Goal: Task Accomplishment & Management: Use online tool/utility

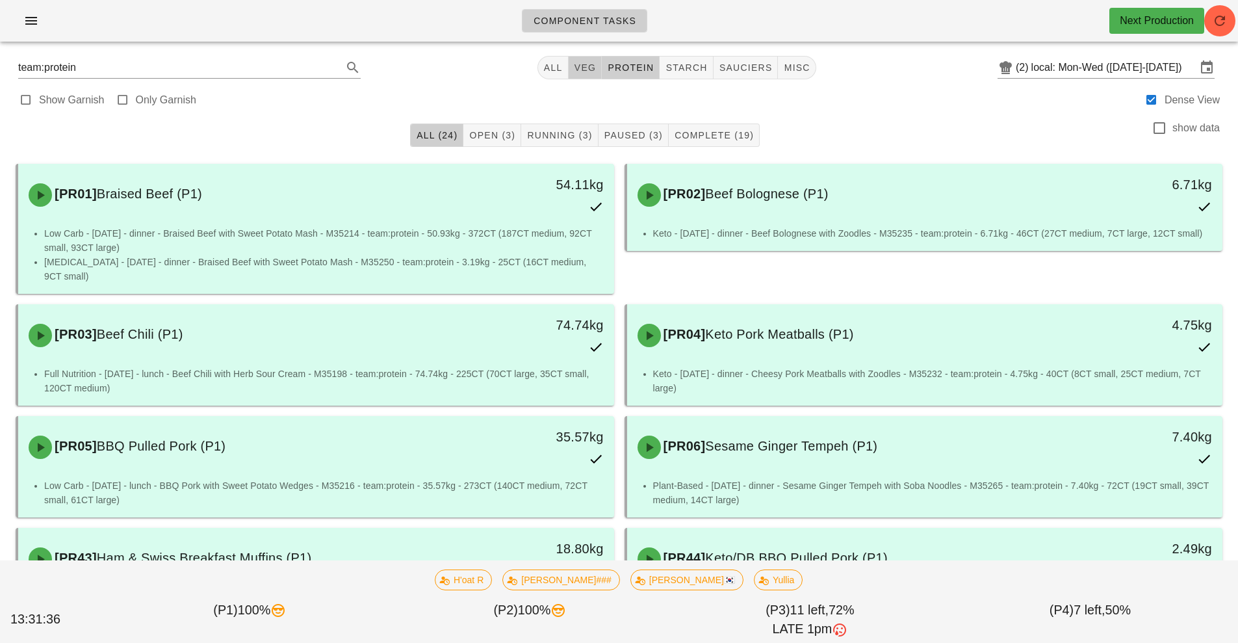
click at [588, 77] on button "veg" at bounding box center [586, 67] width 34 height 23
type input "team:veg"
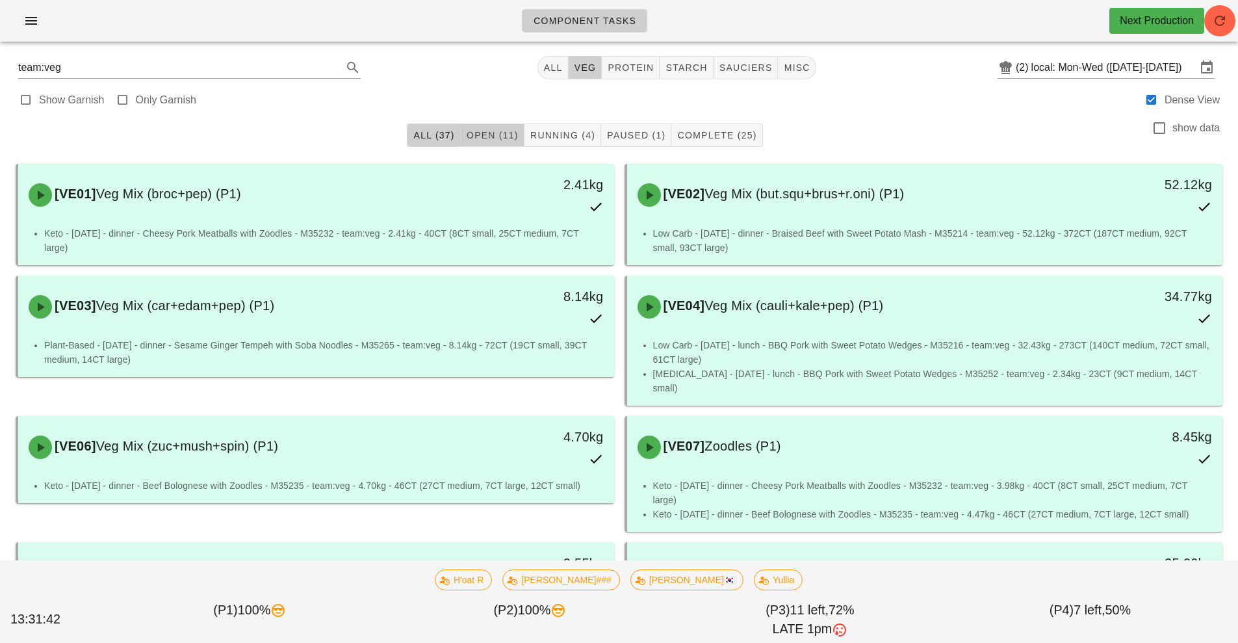
click at [497, 144] on button "Open (11)" at bounding box center [493, 135] width 64 height 23
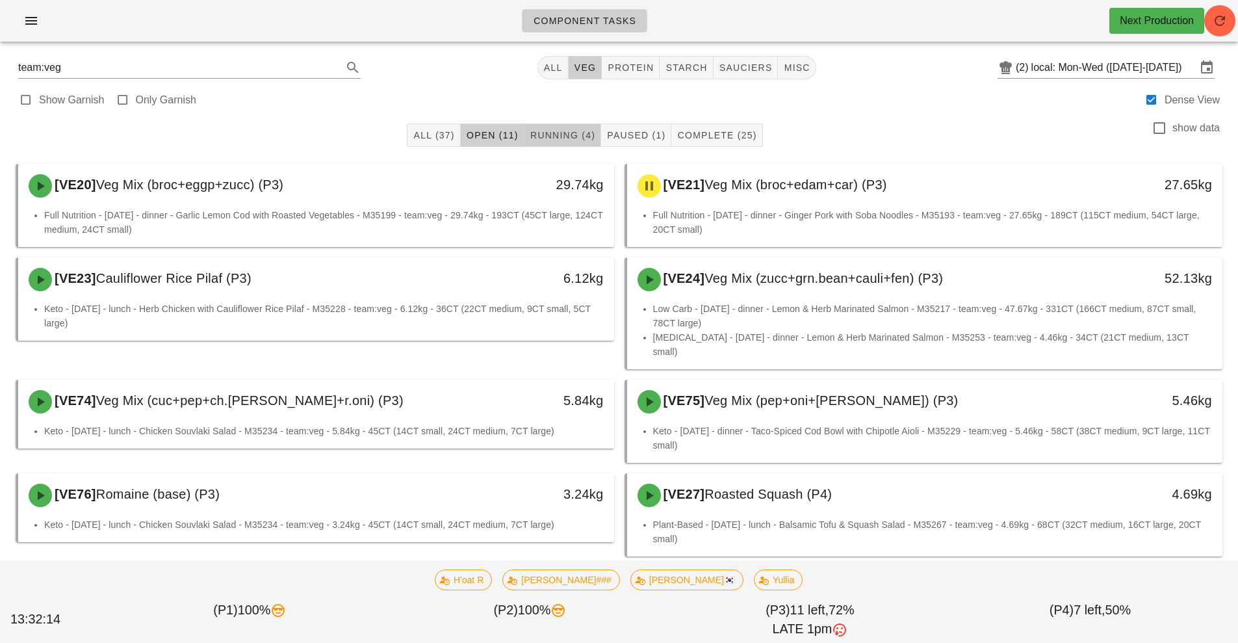
click at [545, 136] on span "Running (4)" at bounding box center [563, 135] width 66 height 10
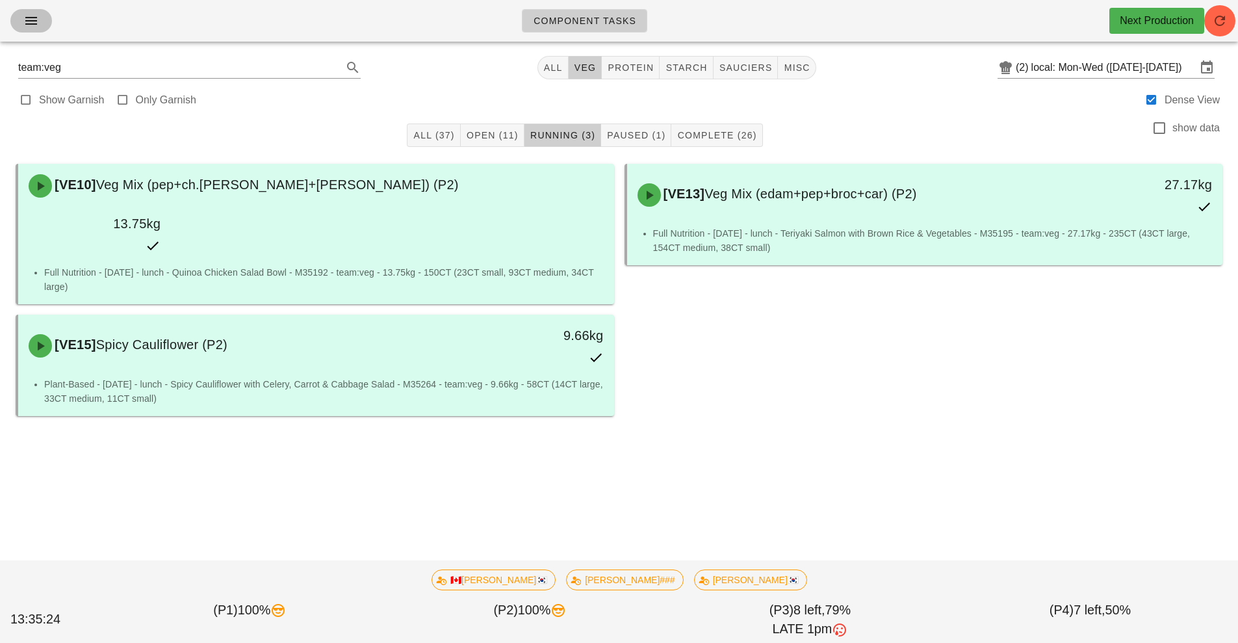
click at [29, 25] on icon "button" at bounding box center [31, 21] width 16 height 16
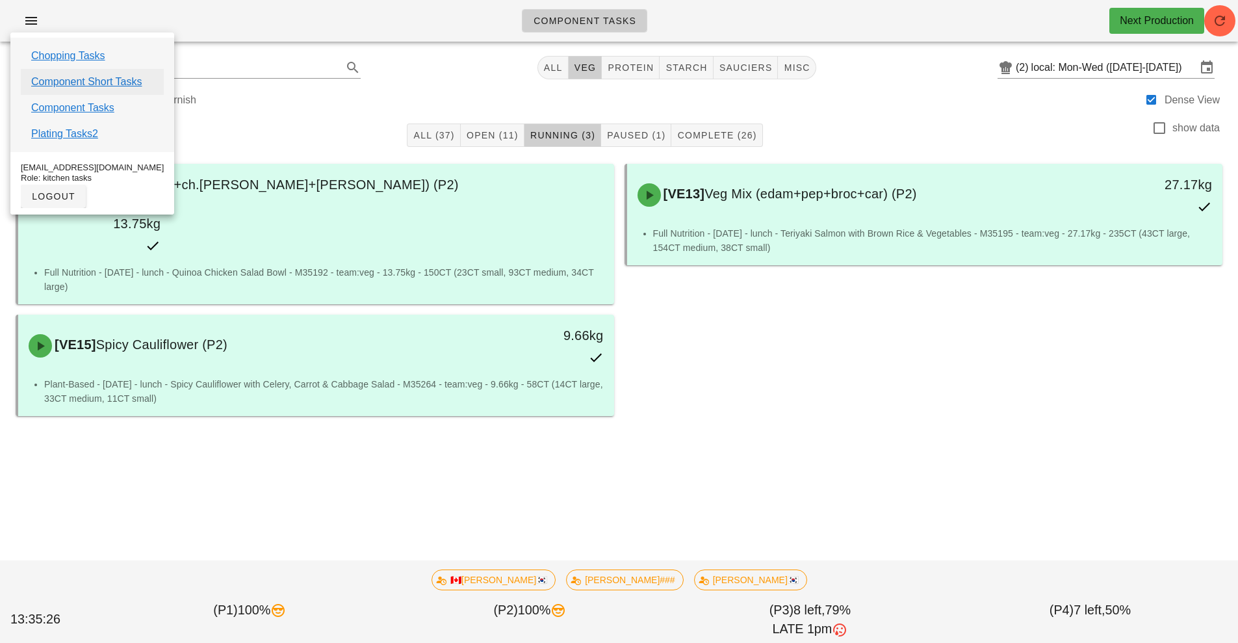
click at [127, 83] on link "Component Short Tasks" at bounding box center [86, 82] width 111 height 16
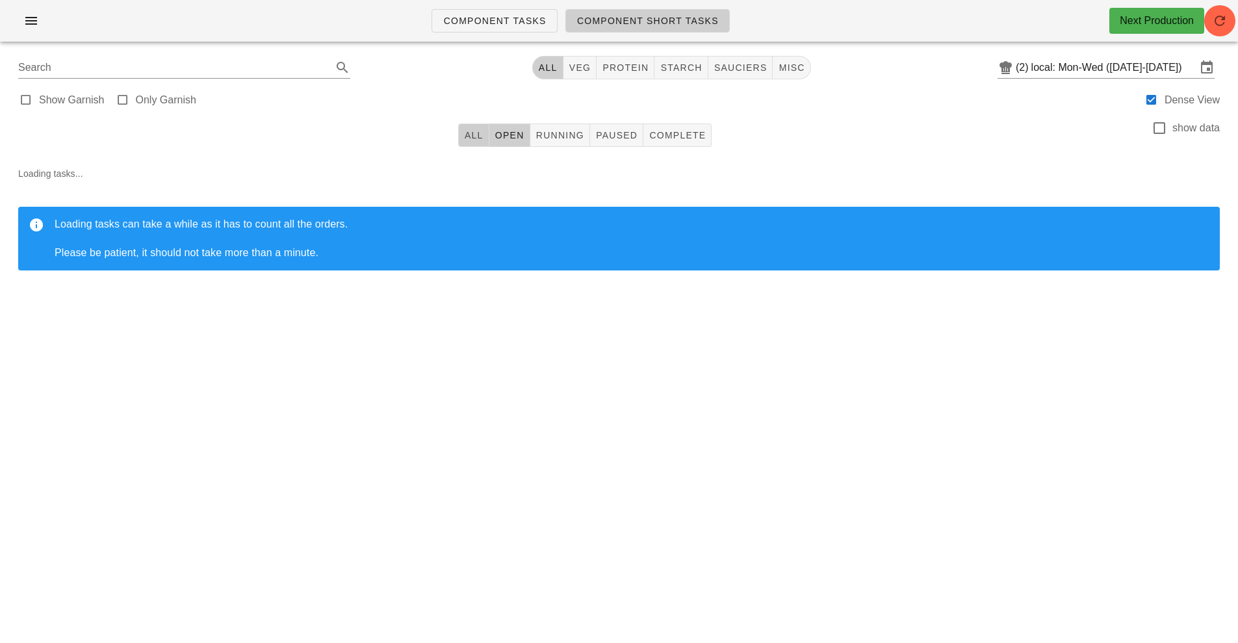
click at [475, 135] on span "All" at bounding box center [474, 135] width 20 height 10
click at [1214, 26] on icon "button" at bounding box center [1220, 21] width 16 height 16
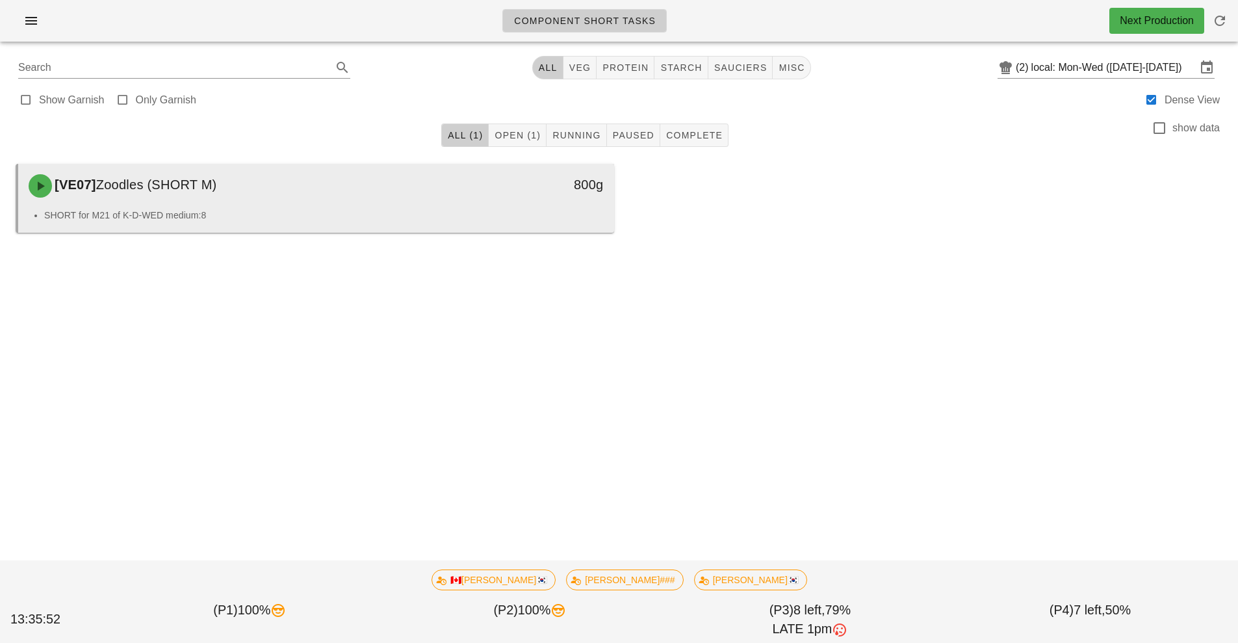
click at [358, 205] on div "[VE07] Zoodles (SHORT M)" at bounding box center [242, 185] width 443 height 39
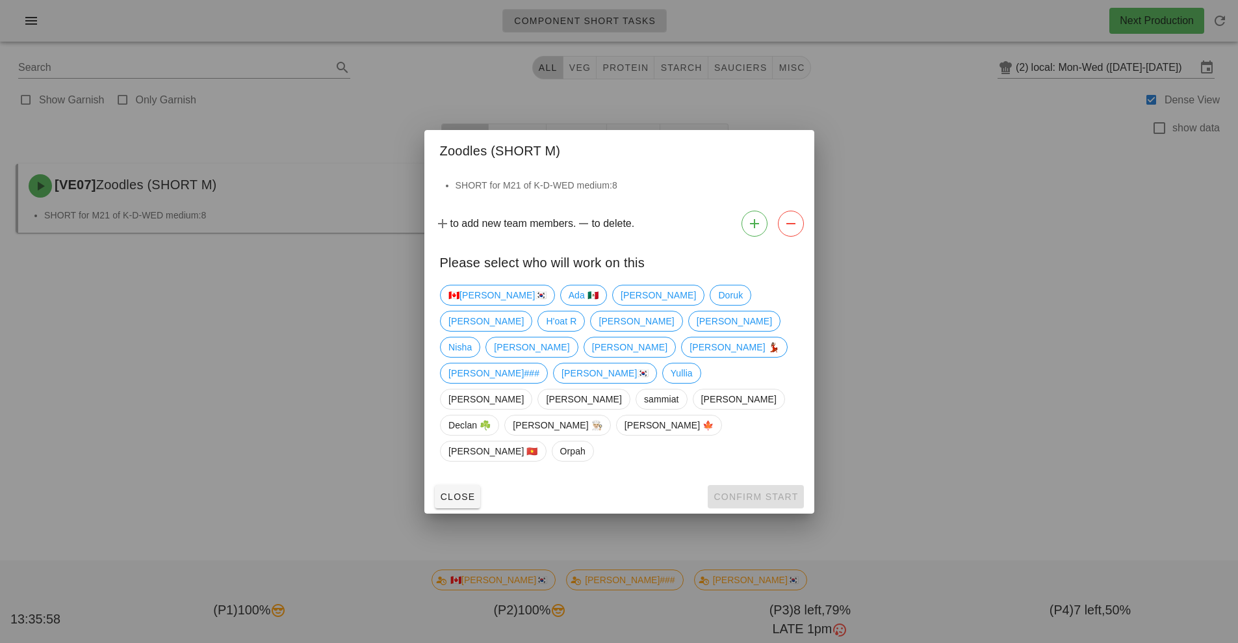
click at [775, 480] on div "Close Confirm Start" at bounding box center [619, 497] width 390 height 34
click at [612, 306] on span "[PERSON_NAME]" at bounding box center [658, 295] width 92 height 21
click at [772, 491] on span "Confirm Start" at bounding box center [755, 496] width 85 height 10
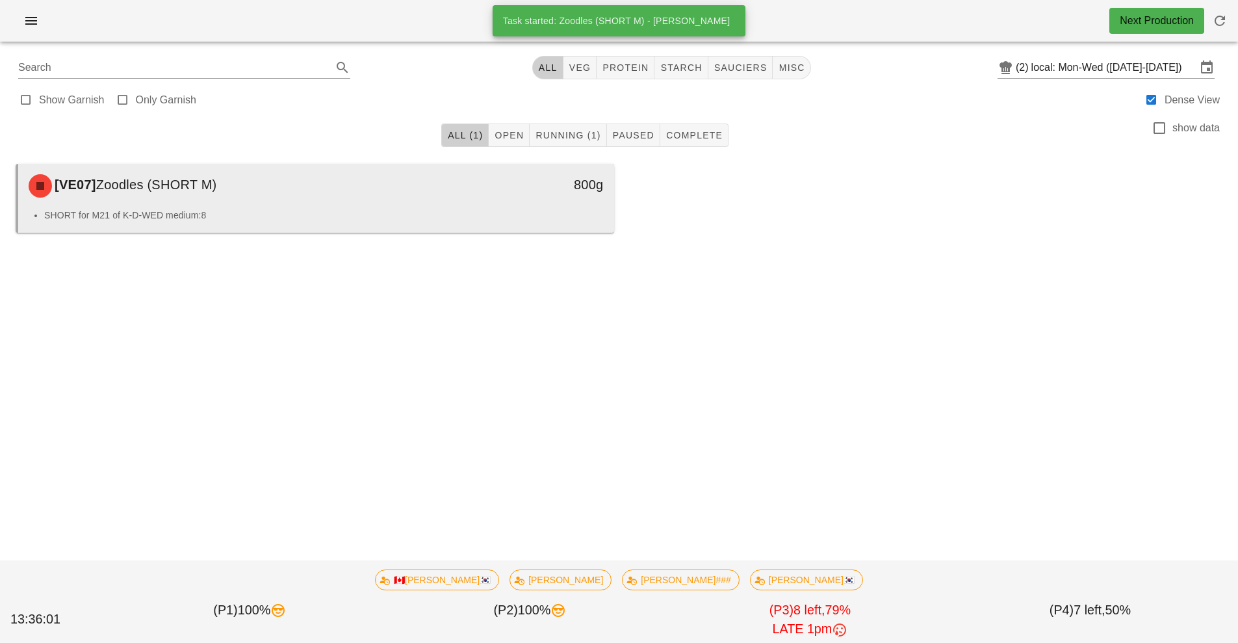
click at [345, 200] on div "[VE07] Zoodles (SHORT M)" at bounding box center [242, 185] width 443 height 39
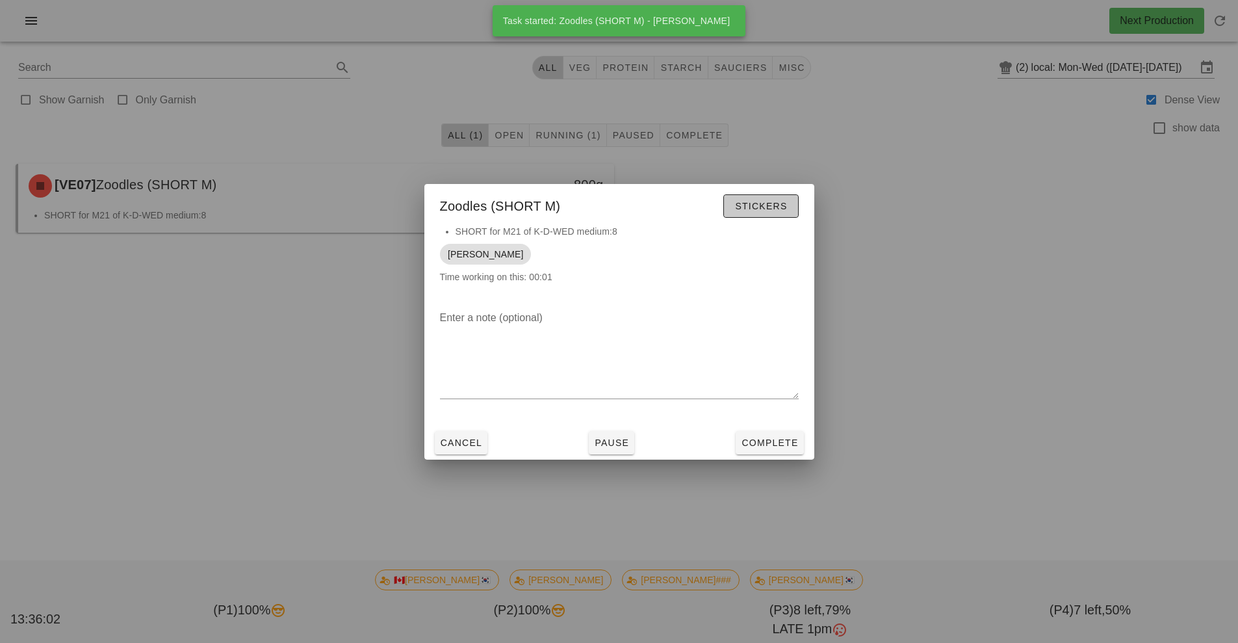
click at [766, 204] on span "Stickers" at bounding box center [761, 206] width 53 height 10
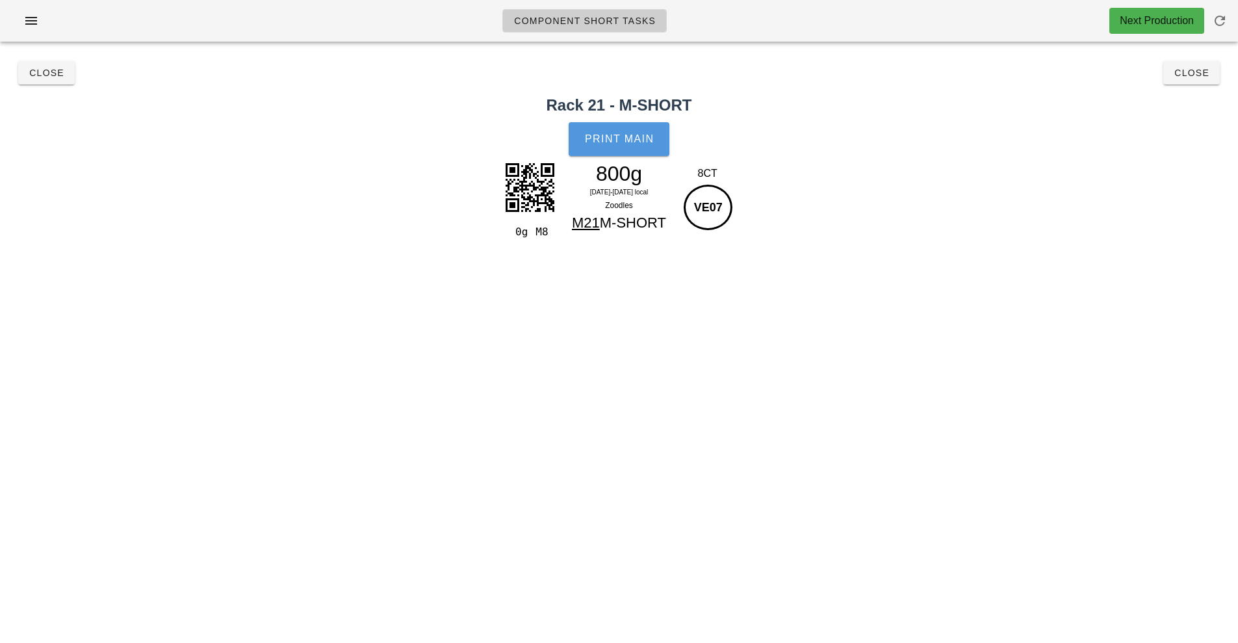
click at [649, 148] on button "Print Main" at bounding box center [619, 139] width 100 height 34
click at [1212, 83] on button "Close" at bounding box center [1192, 72] width 57 height 23
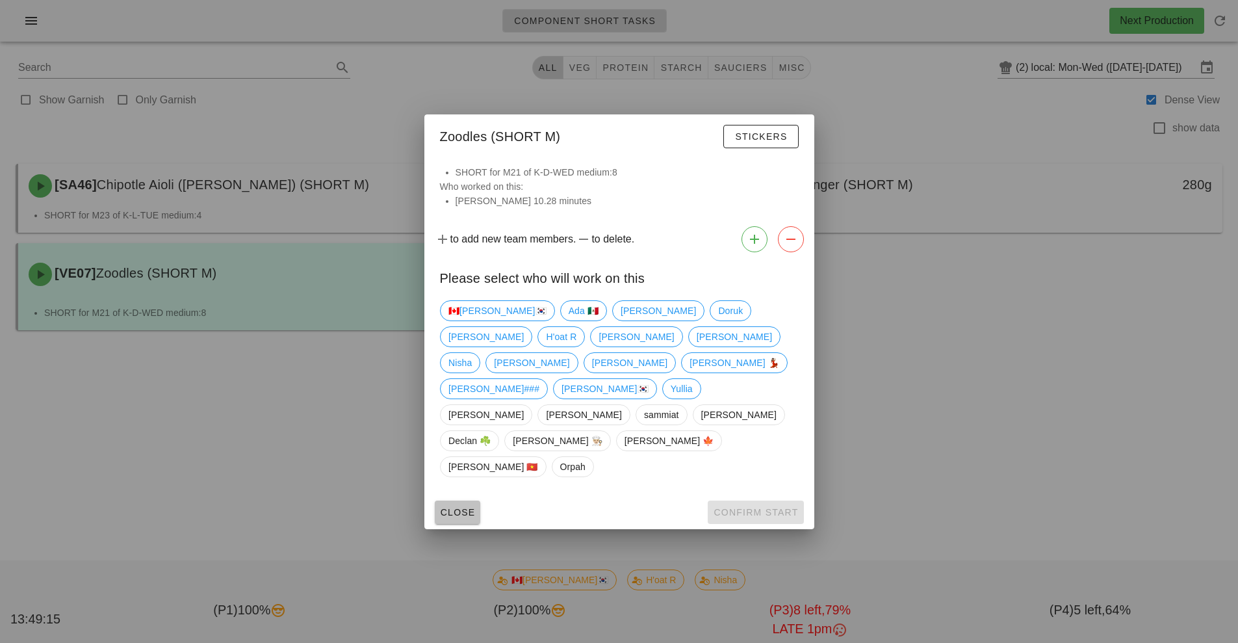
click at [455, 507] on span "Close" at bounding box center [458, 512] width 36 height 10
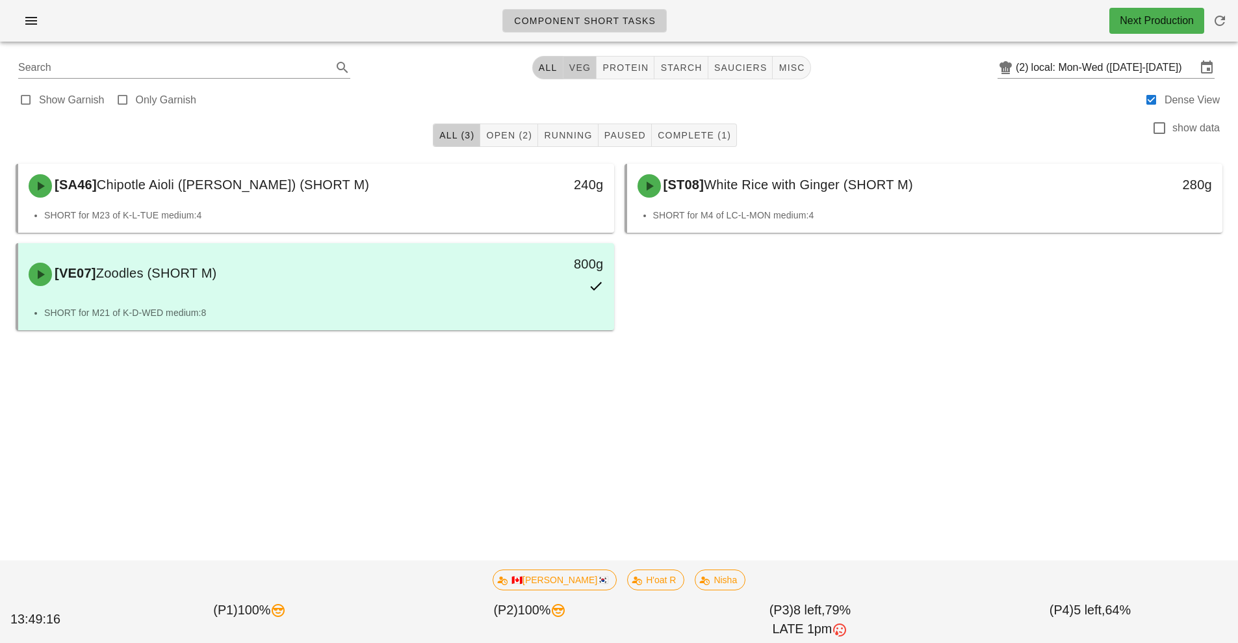
click at [581, 63] on span "veg" at bounding box center [580, 67] width 23 height 10
type input "team:veg"
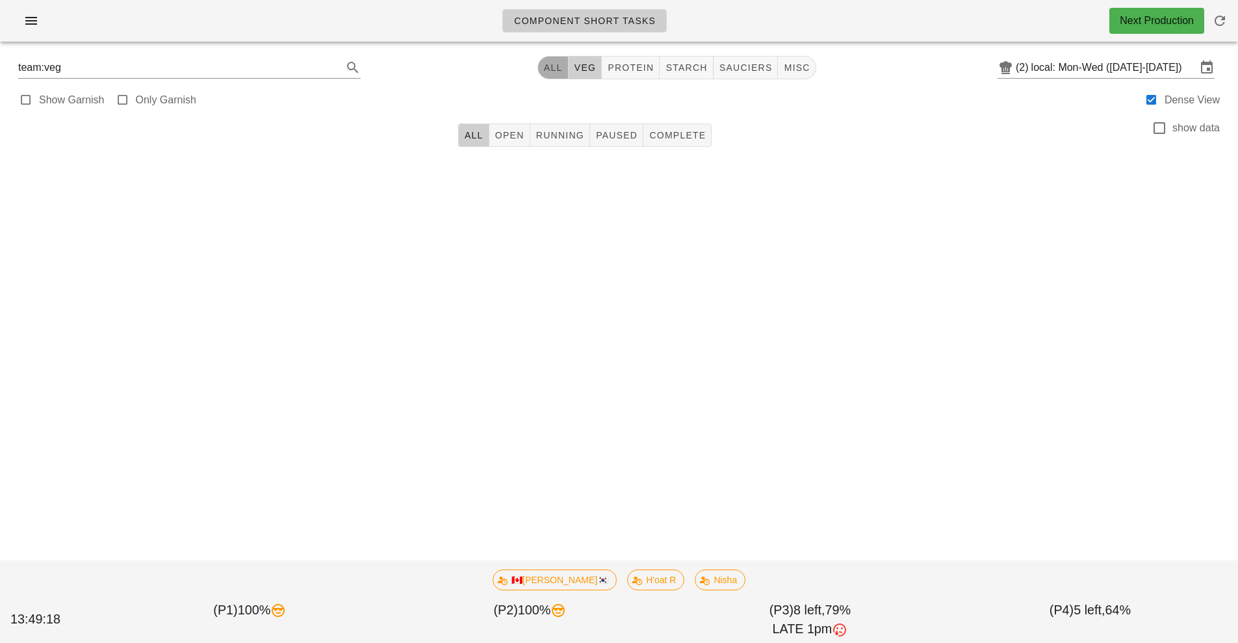
click at [559, 65] on span "All" at bounding box center [553, 67] width 20 height 10
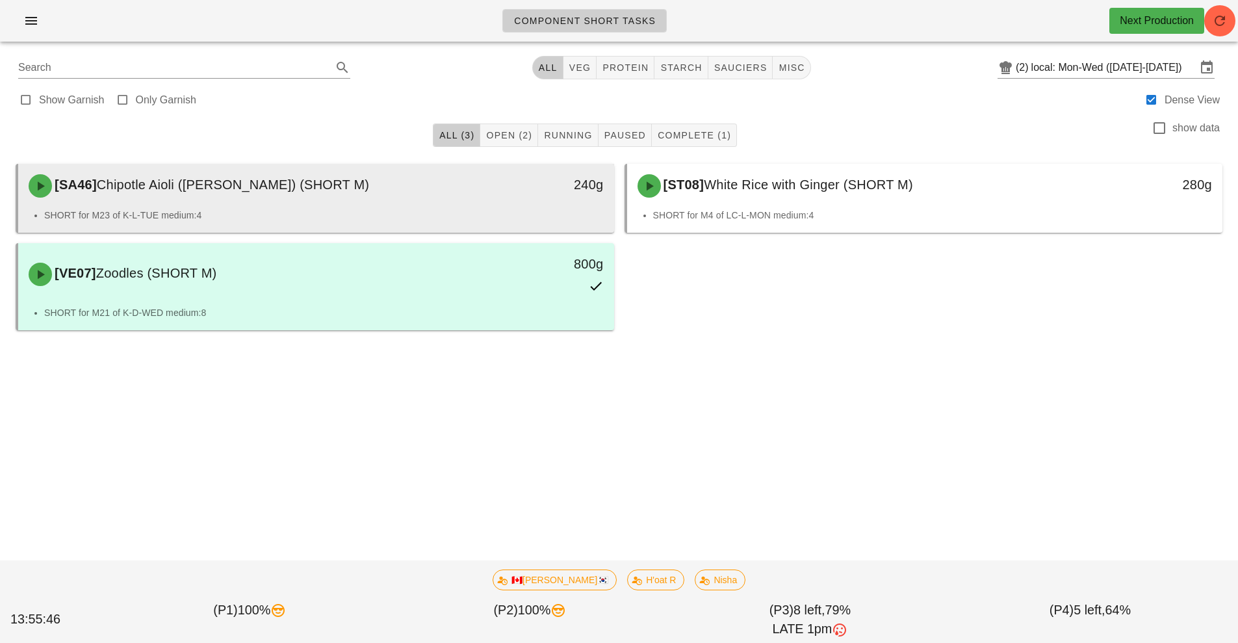
click at [478, 220] on li "SHORT for M23 of K-L-TUE medium:4" at bounding box center [324, 215] width 560 height 14
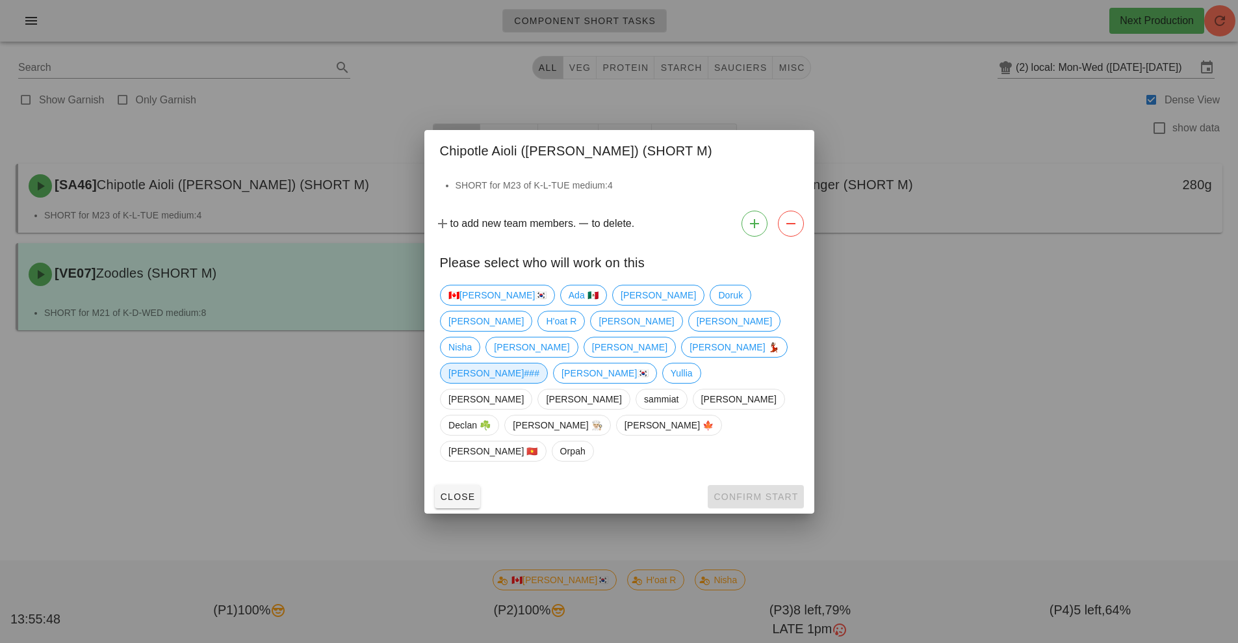
click at [540, 363] on span "[PERSON_NAME]###" at bounding box center [494, 373] width 91 height 20
click at [761, 491] on span "Confirm Start" at bounding box center [755, 496] width 85 height 10
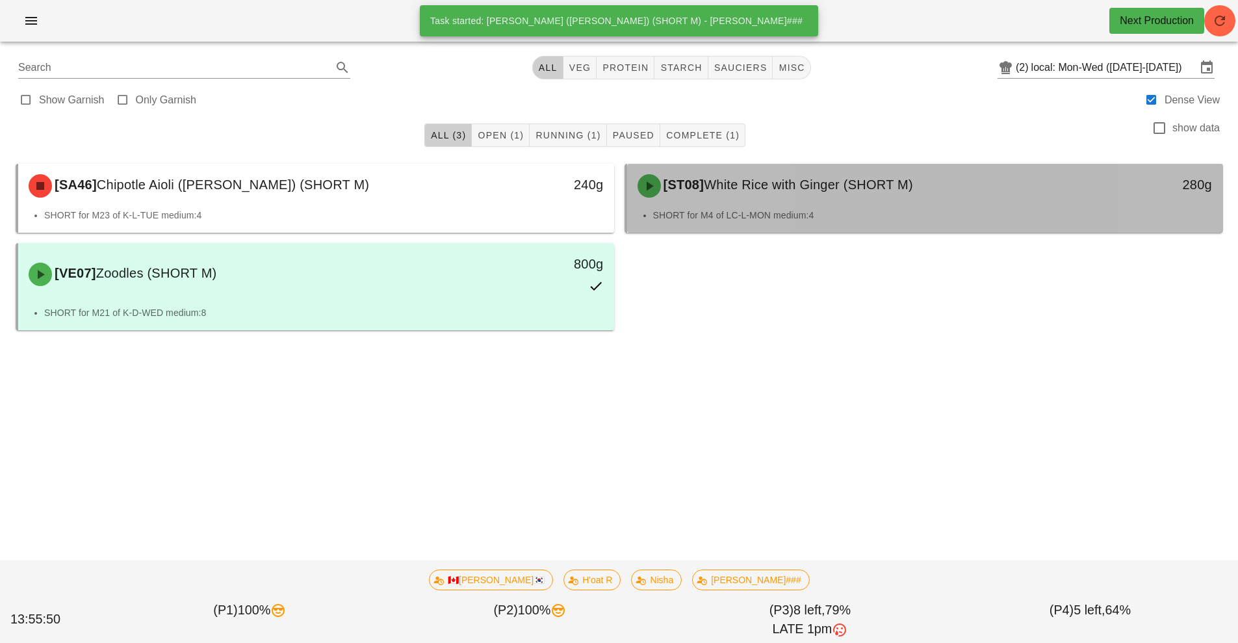
click at [724, 192] on span "White Rice with Ginger (SHORT M)" at bounding box center [808, 184] width 209 height 14
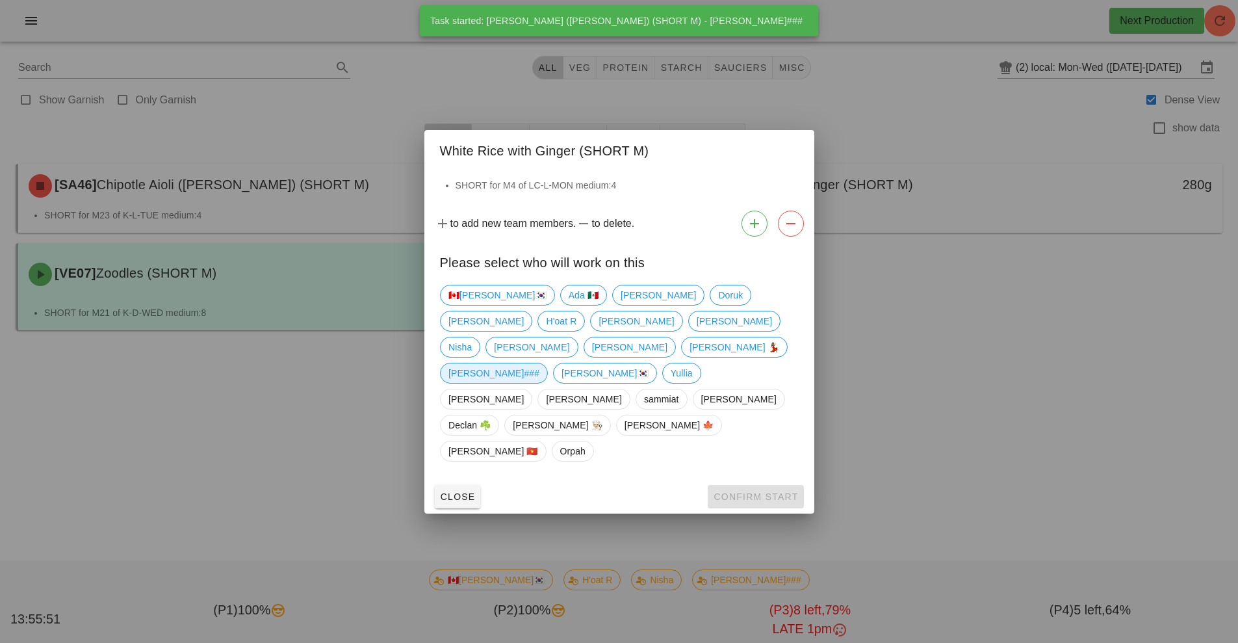
click at [540, 363] on span "[PERSON_NAME]###" at bounding box center [494, 373] width 91 height 20
click at [767, 491] on span "Confirm Start" at bounding box center [755, 496] width 85 height 10
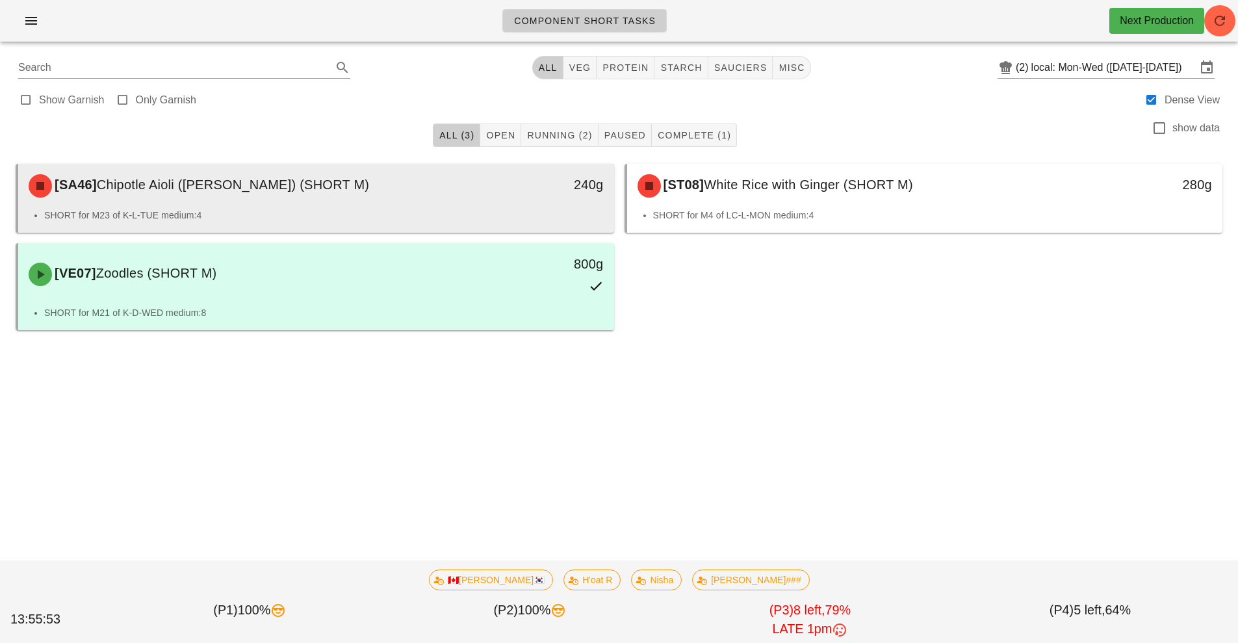
click at [498, 202] on div "240g" at bounding box center [537, 185] width 148 height 39
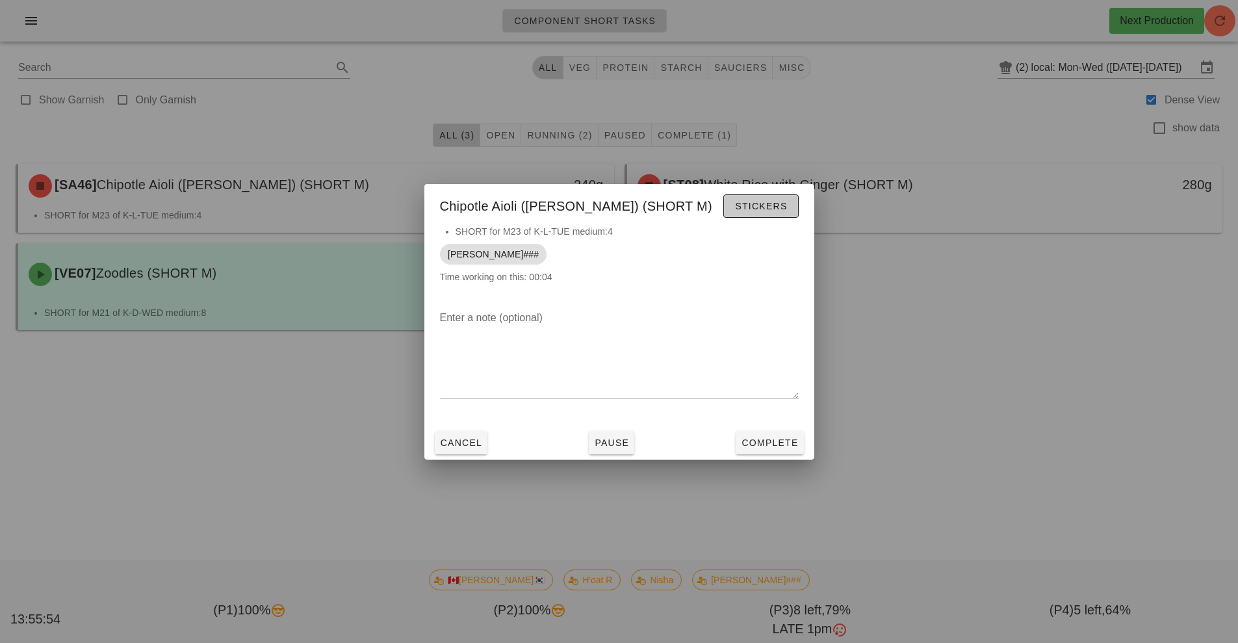
click at [761, 202] on span "Stickers" at bounding box center [761, 206] width 53 height 10
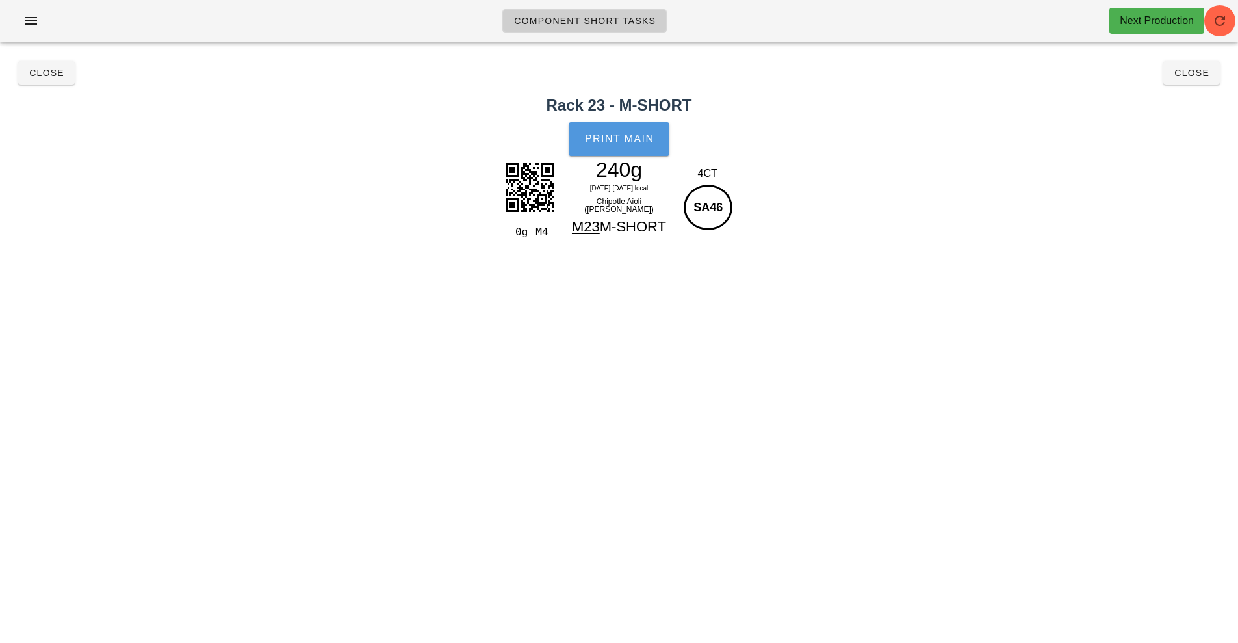
click at [634, 145] on button "Print Main" at bounding box center [619, 139] width 100 height 34
click at [50, 73] on span "Close" at bounding box center [47, 73] width 36 height 10
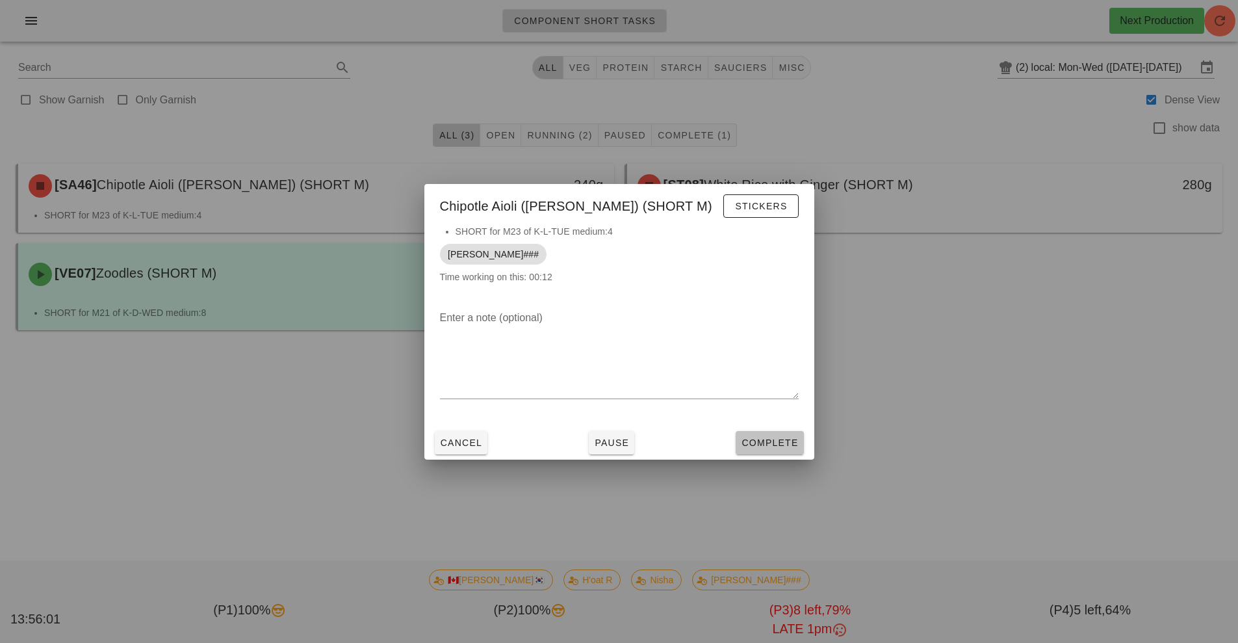
click at [784, 439] on span "Complete" at bounding box center [769, 442] width 57 height 10
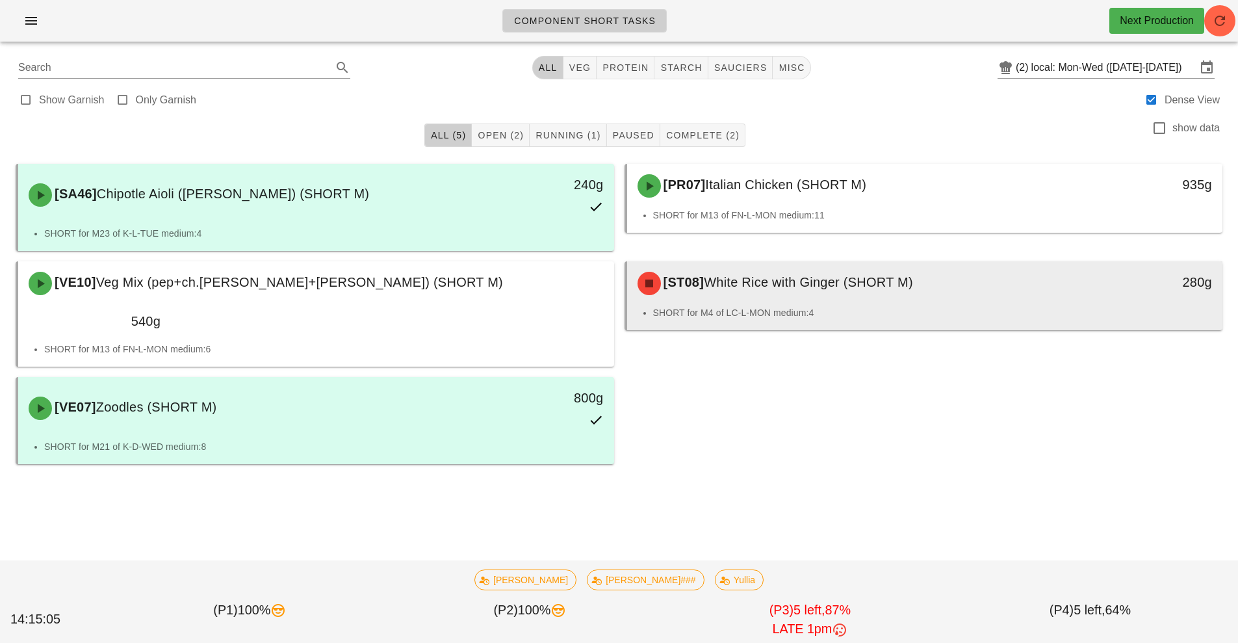
click at [805, 280] on span "White Rice with Ginger (SHORT M)" at bounding box center [808, 282] width 209 height 14
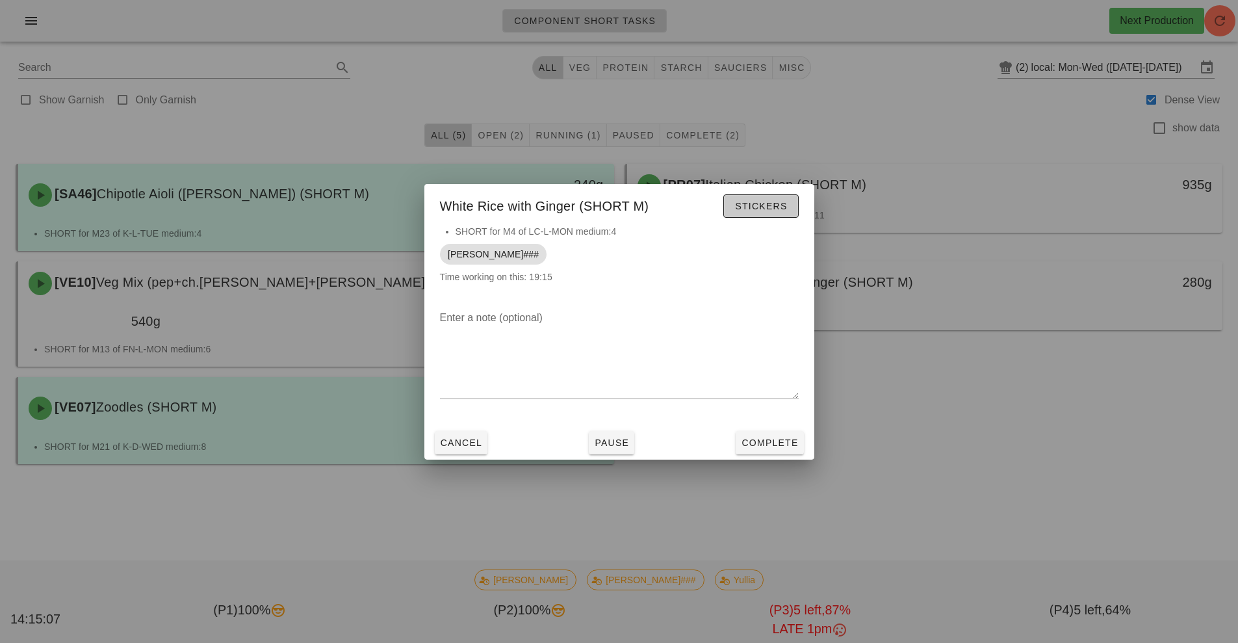
click at [761, 209] on span "Stickers" at bounding box center [761, 206] width 53 height 10
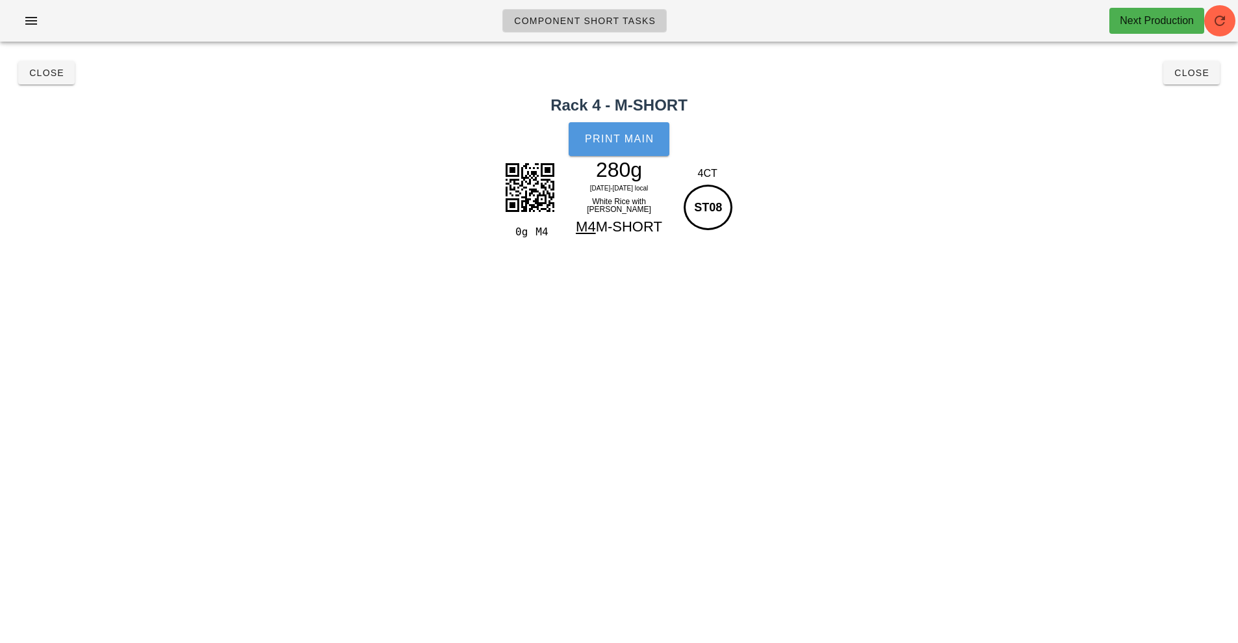
click at [624, 139] on span "Print Main" at bounding box center [619, 139] width 70 height 12
click at [34, 75] on span "Close" at bounding box center [47, 73] width 36 height 10
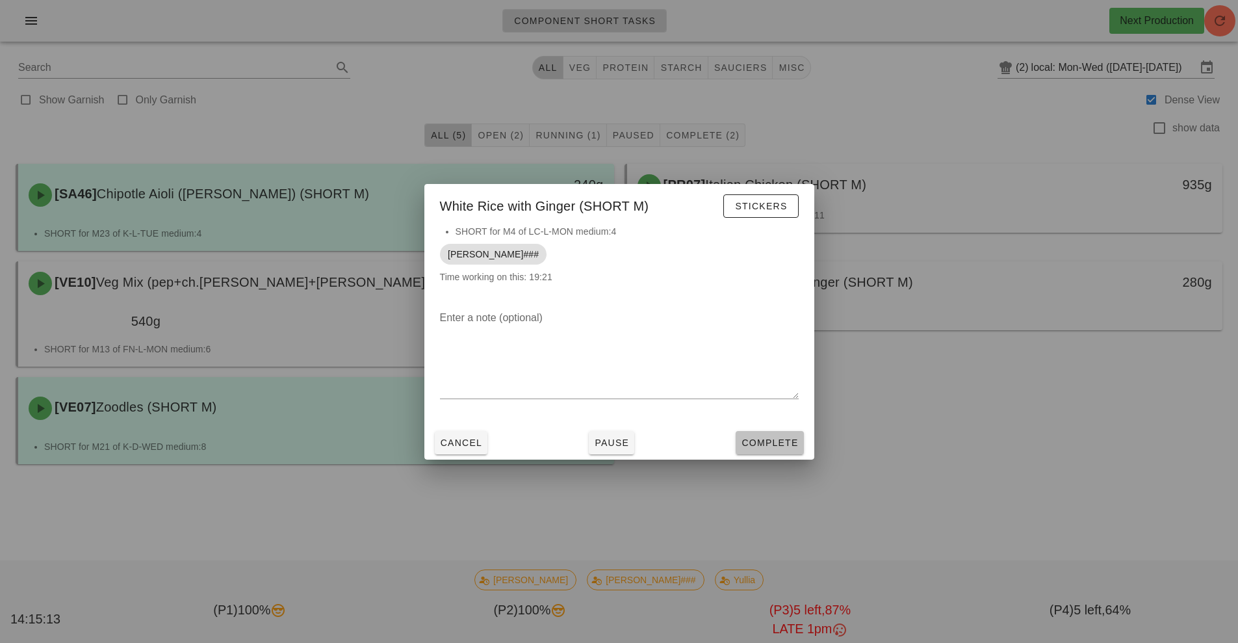
click at [789, 443] on span "Complete" at bounding box center [769, 442] width 57 height 10
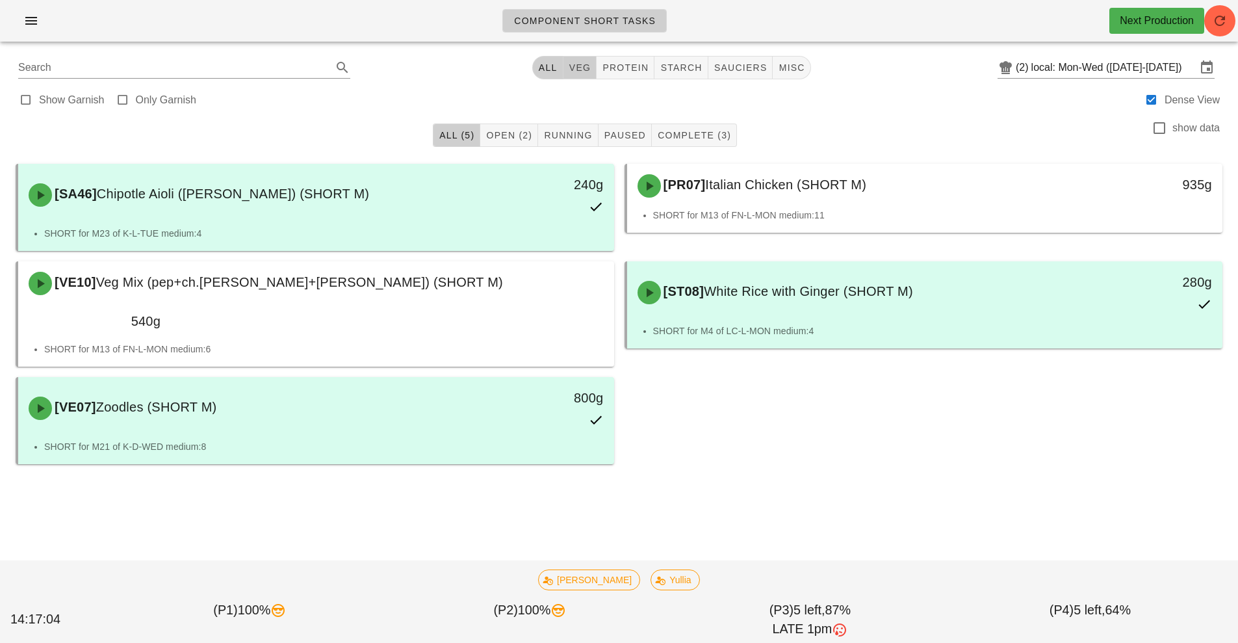
click at [581, 75] on button "veg" at bounding box center [581, 67] width 34 height 23
type input "team:veg"
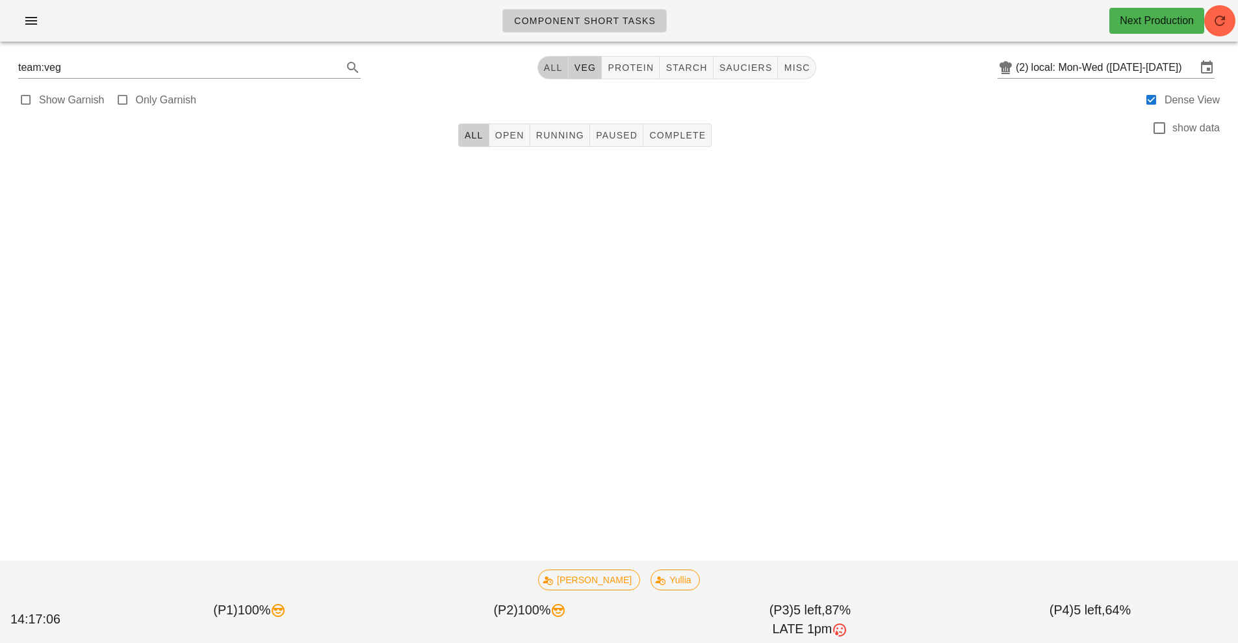
click at [558, 67] on span "All" at bounding box center [553, 67] width 20 height 10
